Goal: Task Accomplishment & Management: Manage account settings

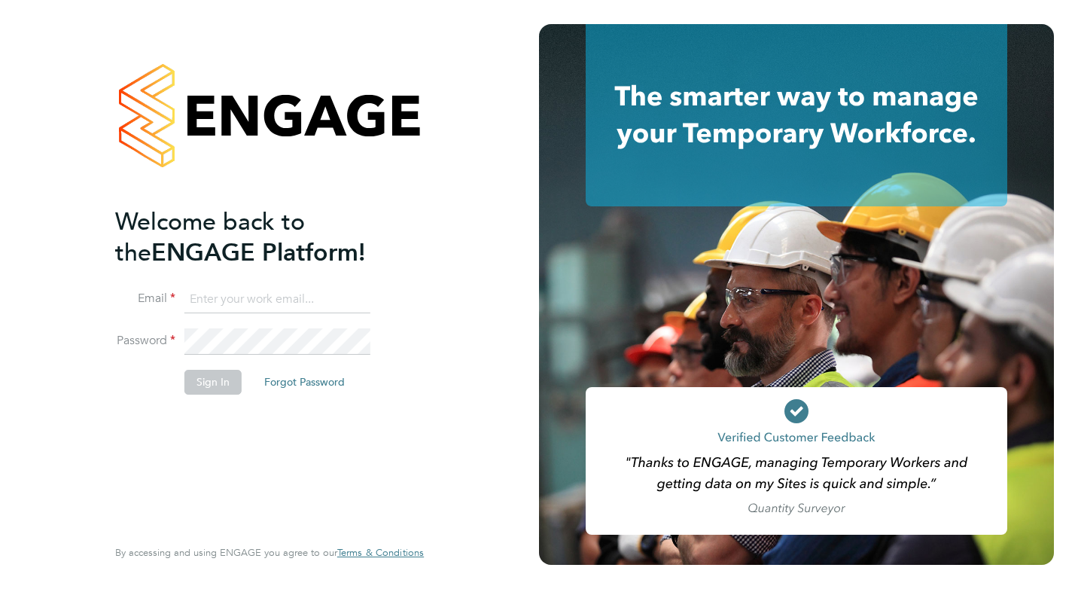
type input "donna.mcclelland@ncclondon.ac.uk"
click at [210, 383] on button "Sign In" at bounding box center [212, 382] width 57 height 24
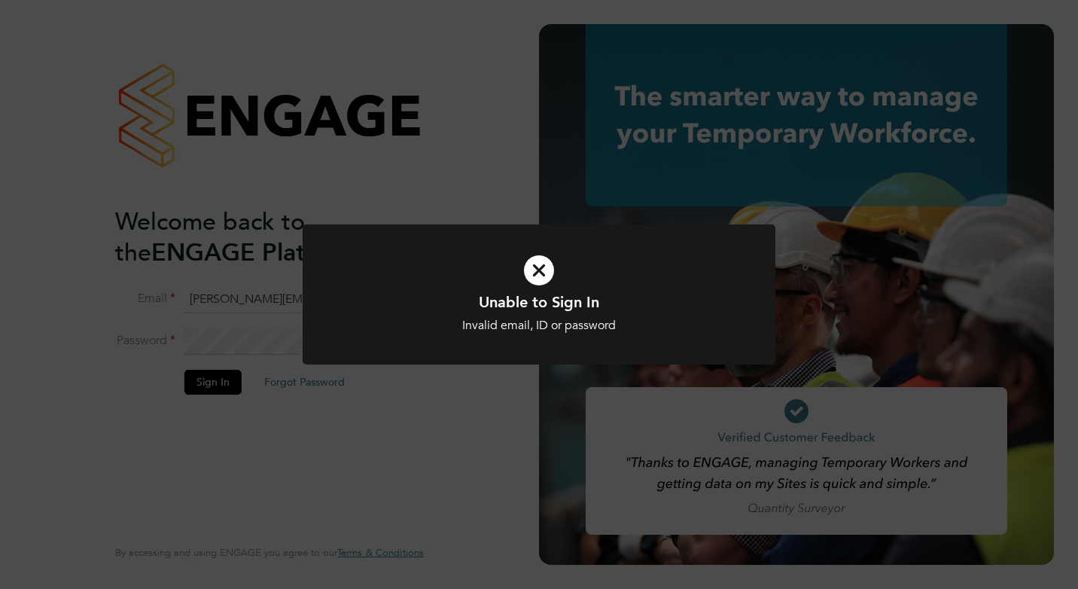
click at [541, 263] on icon at bounding box center [539, 270] width 392 height 59
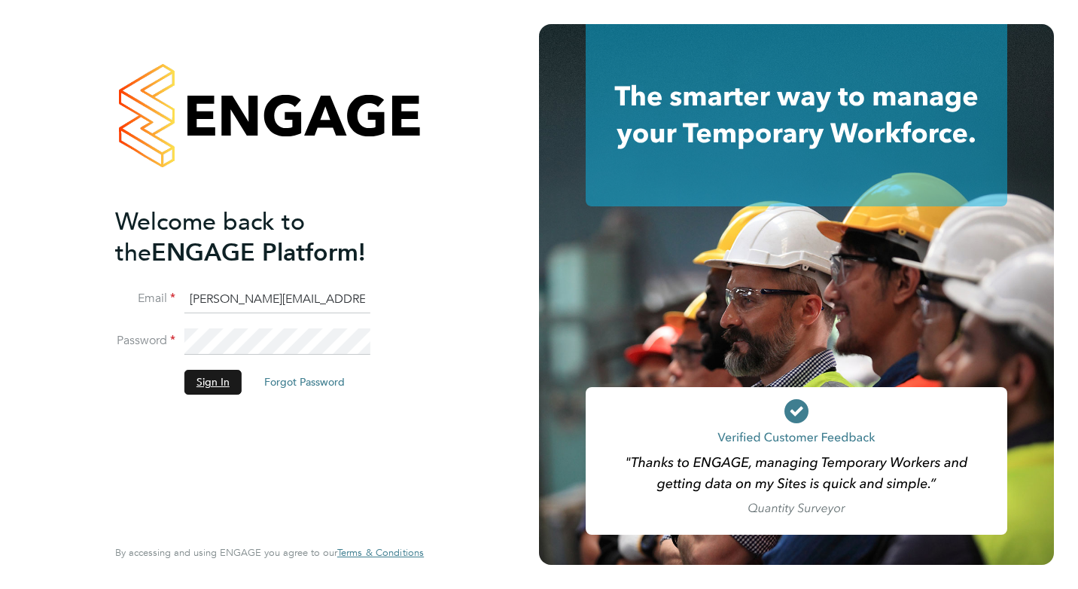
click at [207, 376] on button "Sign In" at bounding box center [212, 382] width 57 height 24
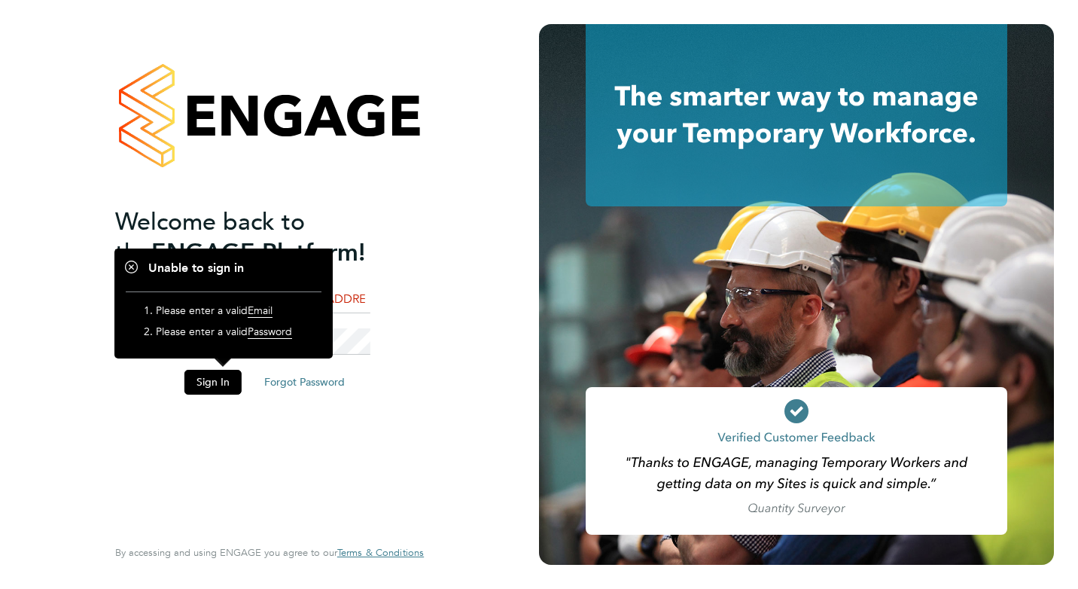
click at [264, 307] on span "Email" at bounding box center [260, 310] width 25 height 14
click at [304, 382] on button "Forgot Password" at bounding box center [304, 382] width 105 height 24
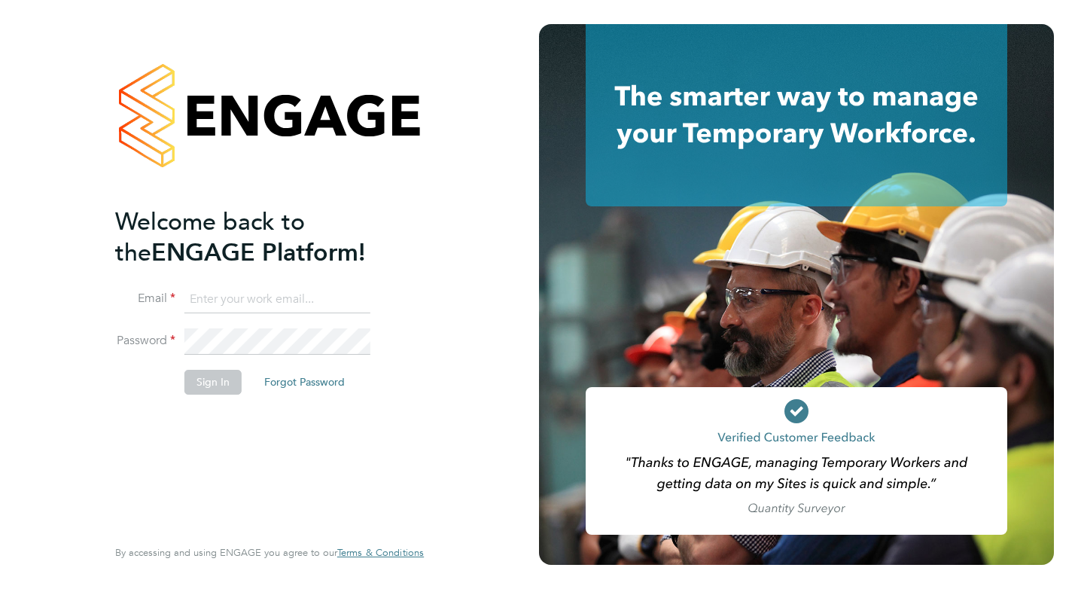
type input "donna.mcclelland@ncclondon.ac.uk"
click at [206, 380] on button "Sign In" at bounding box center [212, 382] width 57 height 24
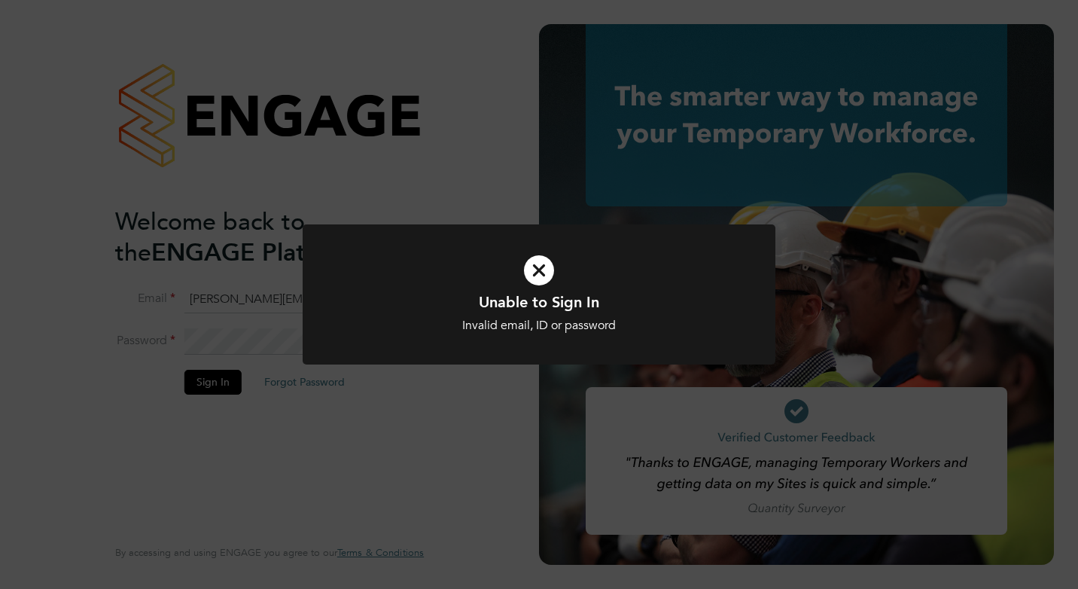
click at [544, 270] on icon at bounding box center [539, 270] width 392 height 59
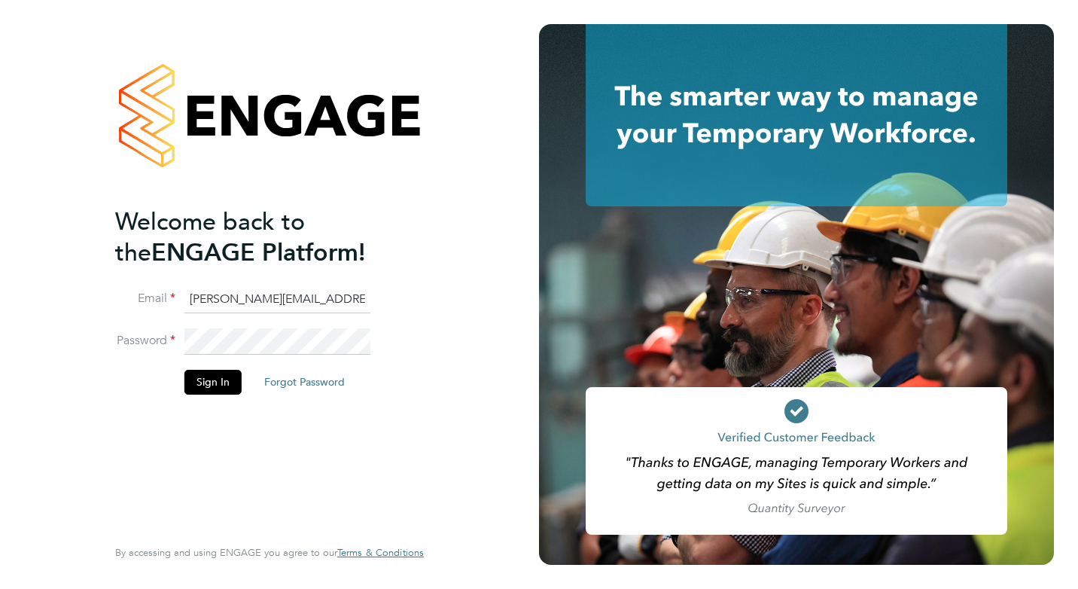
click at [324, 298] on input "donna.mcclelland@ncclondon.ac.uk" at bounding box center [277, 299] width 186 height 27
click at [288, 385] on button "Forgot Password" at bounding box center [304, 382] width 105 height 24
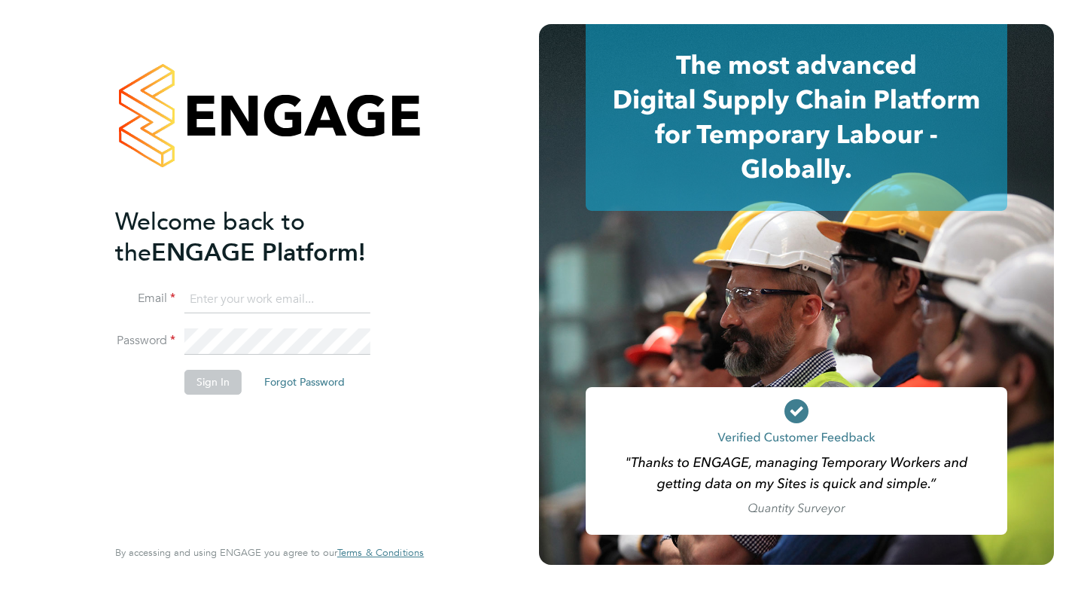
type input "[PERSON_NAME][EMAIL_ADDRESS][PERSON_NAME][DOMAIN_NAME]"
click at [419, 466] on div "Welcome back to the ENGAGE Platform! Email donna.mcclelland@ncclondon.ac.uk Pas…" at bounding box center [269, 291] width 309 height 535
click at [290, 382] on button "Forgot Password" at bounding box center [304, 382] width 105 height 24
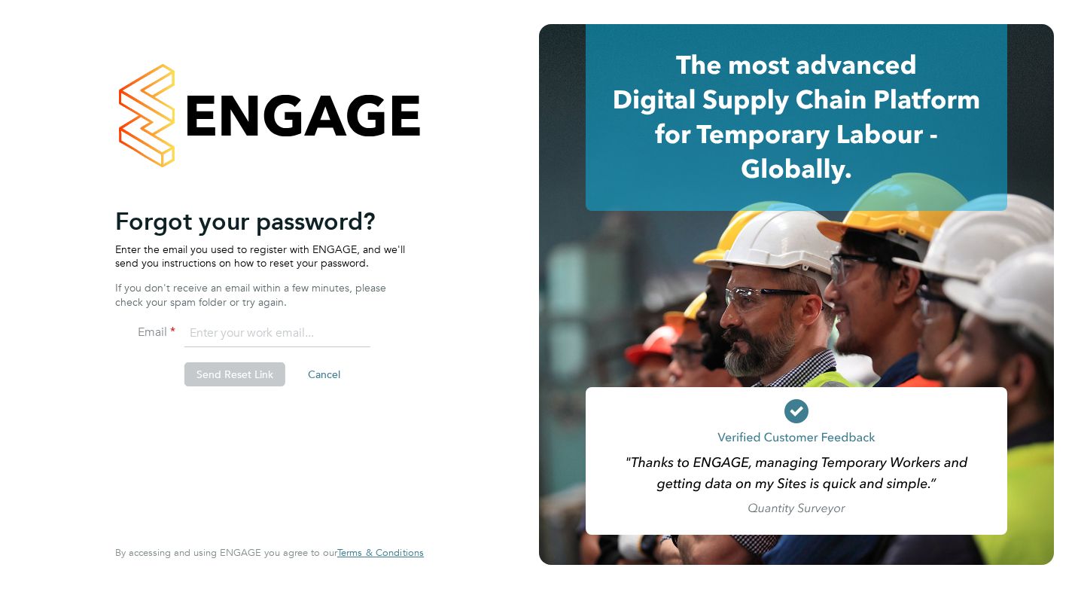
click at [258, 334] on input "email" at bounding box center [277, 333] width 186 height 27
type input "donna.mcclelland@ncclondon.ac.uk"
click at [225, 377] on button "Send Reset Link" at bounding box center [234, 374] width 101 height 24
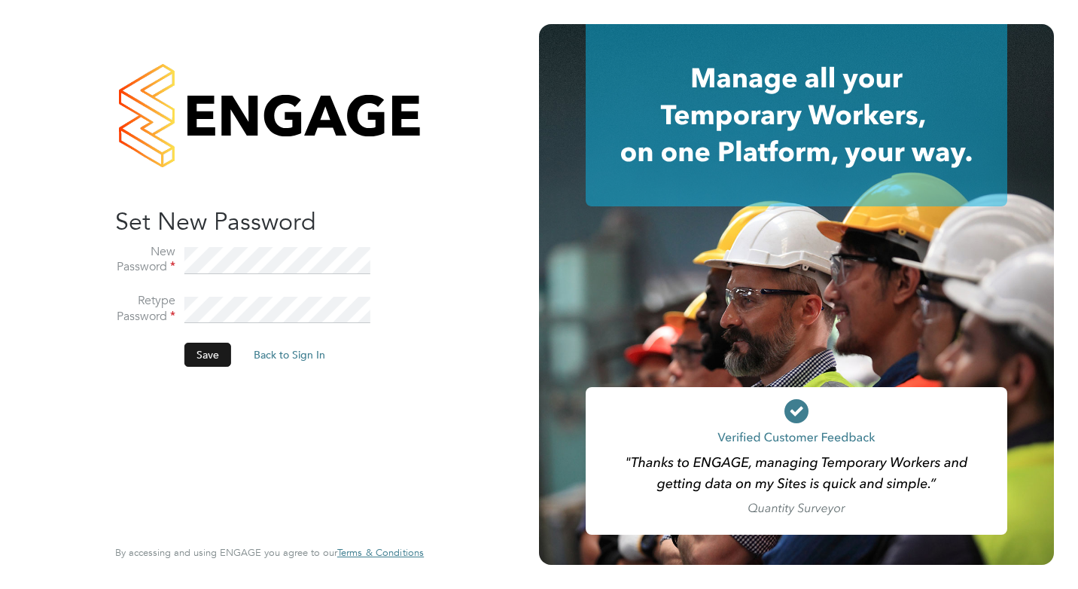
click at [198, 350] on button "Save" at bounding box center [207, 355] width 47 height 24
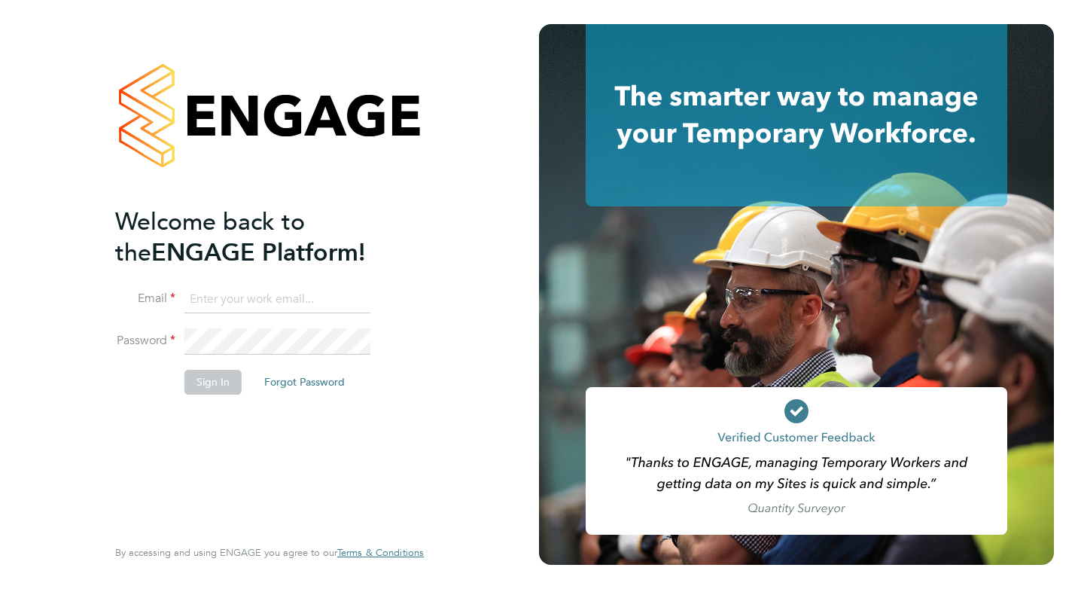
type input "[PERSON_NAME][EMAIL_ADDRESS][PERSON_NAME][DOMAIN_NAME]"
click at [211, 384] on button "Sign In" at bounding box center [212, 382] width 57 height 24
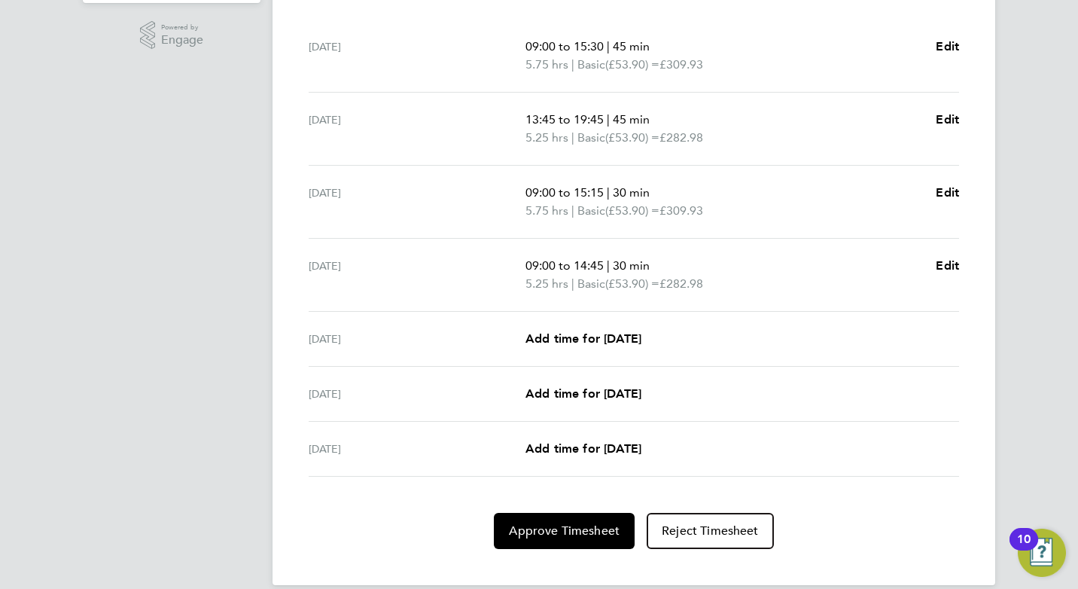
scroll to position [493, 0]
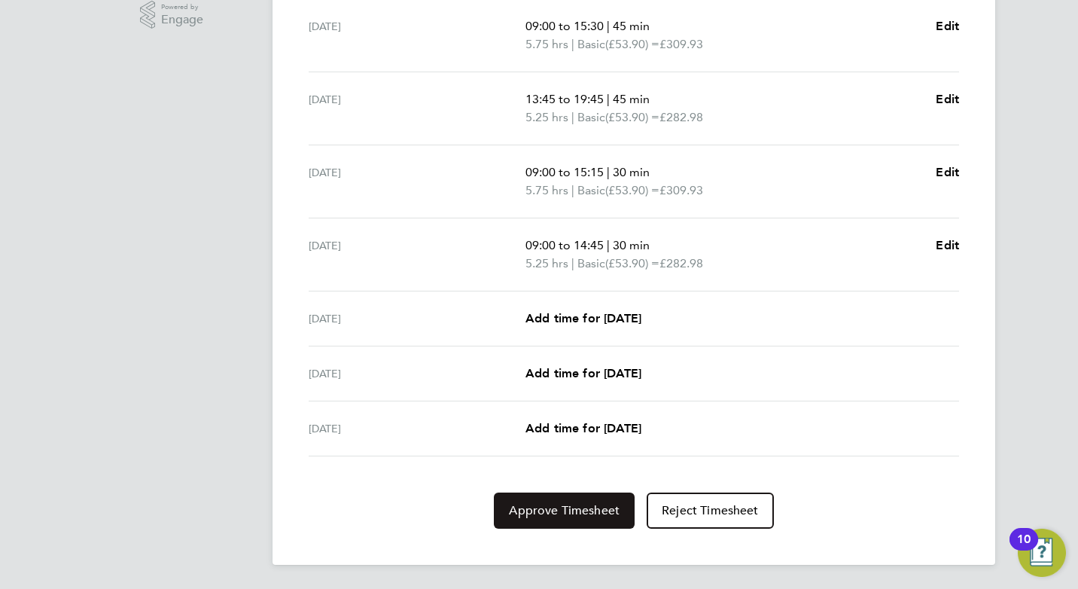
click at [556, 503] on span "Approve Timesheet" at bounding box center [564, 510] width 111 height 15
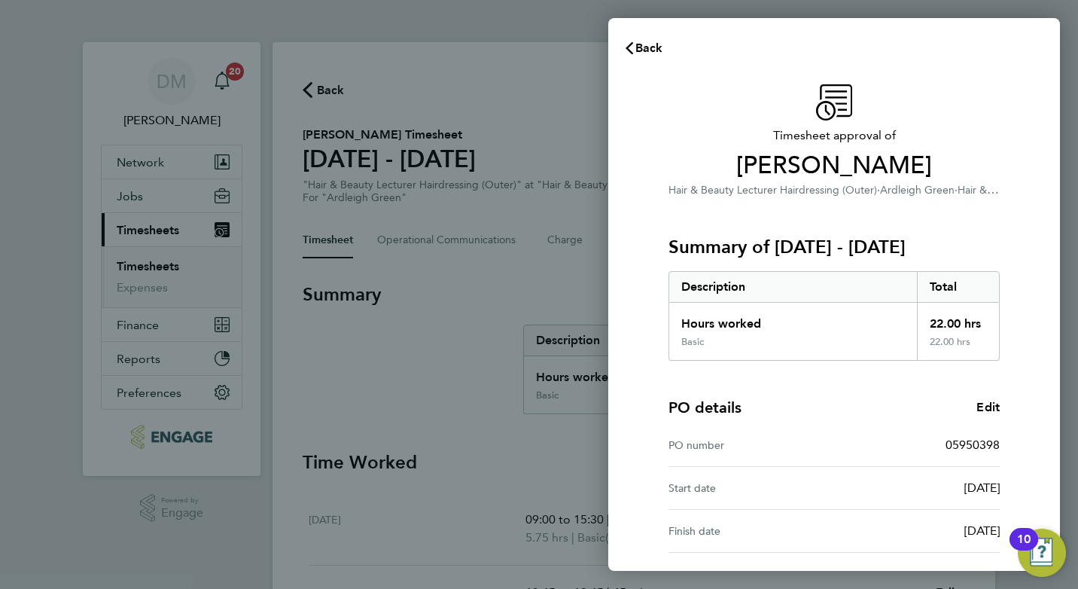
scroll to position [133, 0]
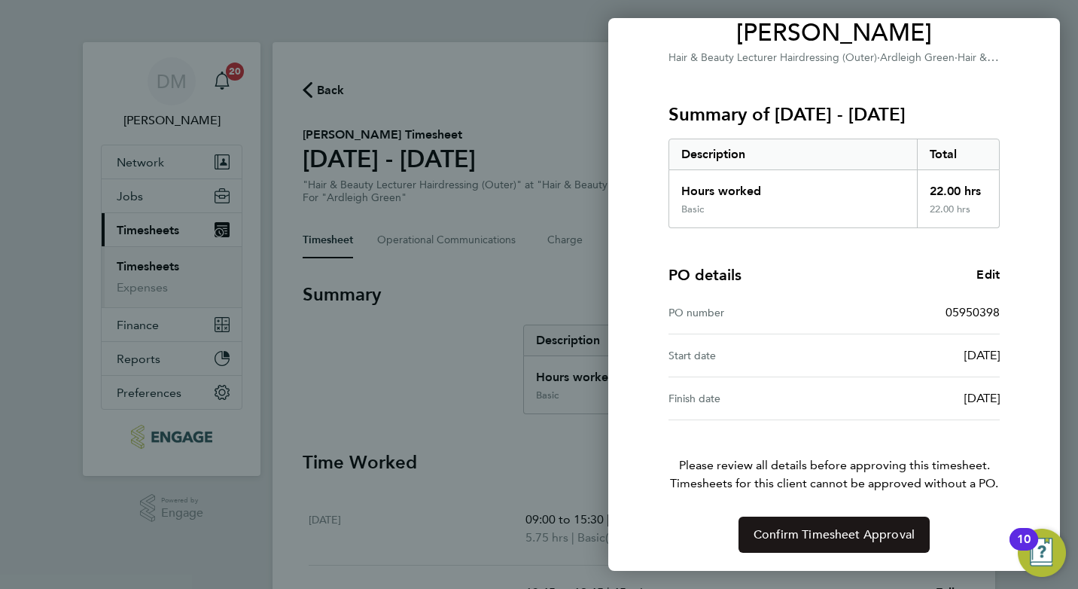
click at [806, 534] on span "Confirm Timesheet Approval" at bounding box center [834, 534] width 161 height 15
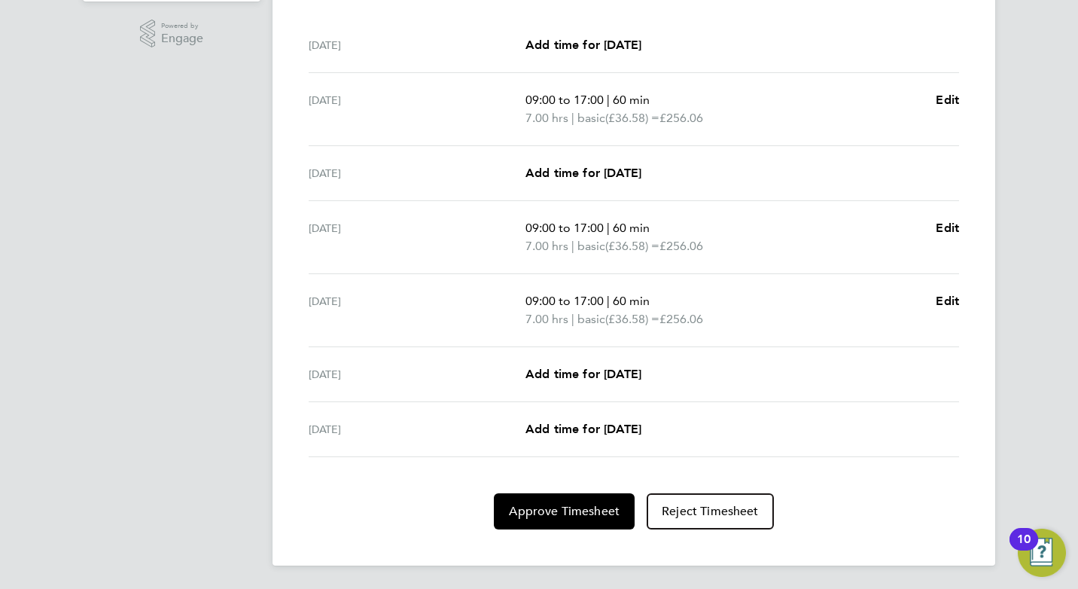
scroll to position [475, 0]
click at [549, 514] on span "Approve Timesheet" at bounding box center [564, 510] width 111 height 15
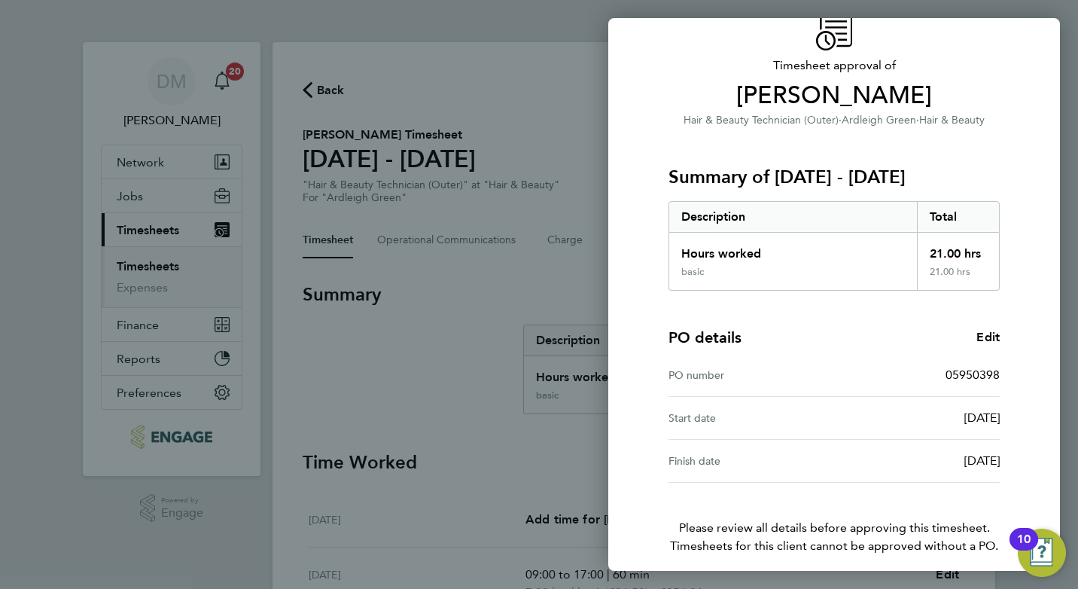
scroll to position [133, 0]
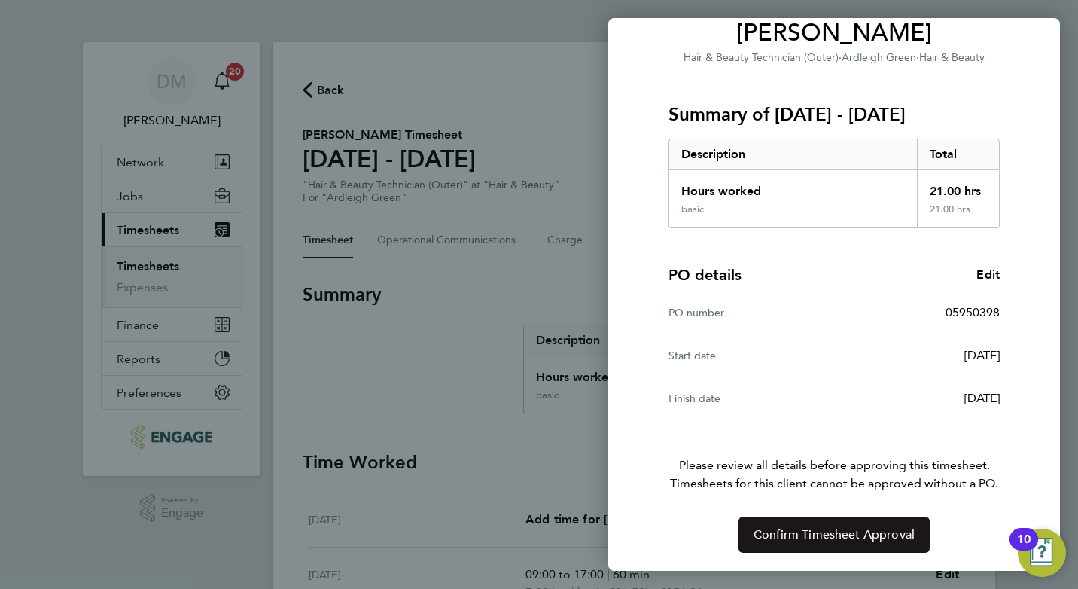
click at [804, 535] on span "Confirm Timesheet Approval" at bounding box center [834, 534] width 161 height 15
